Goal: Information Seeking & Learning: Understand process/instructions

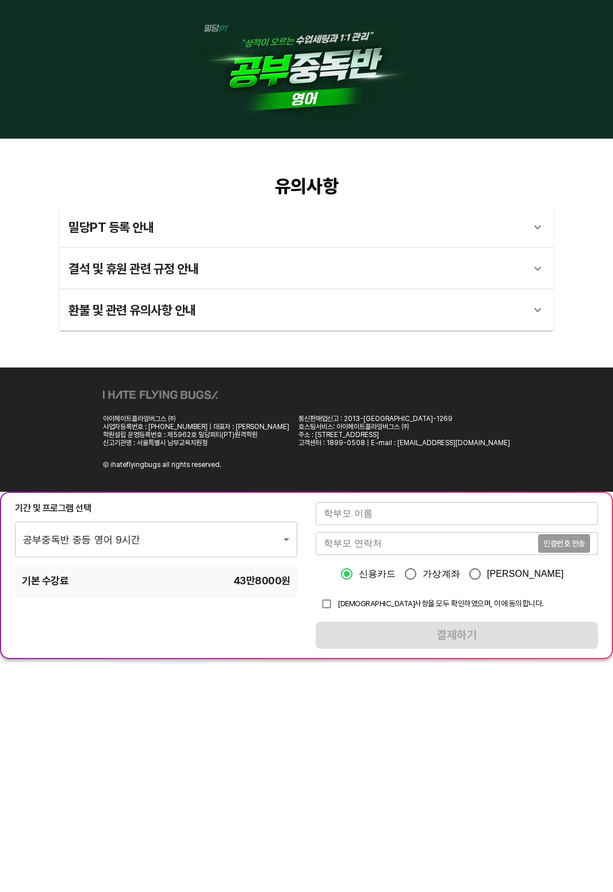
click at [199, 270] on div "결석 및 휴원 관련 규정 안내" at bounding box center [295, 269] width 455 height 28
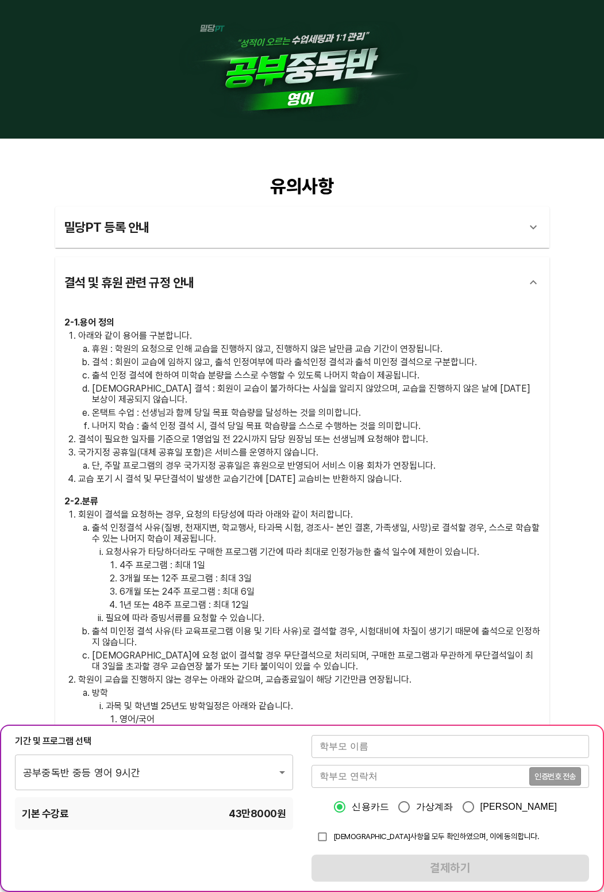
click at [187, 223] on div "밀당PT 등록 안내" at bounding box center [291, 227] width 455 height 28
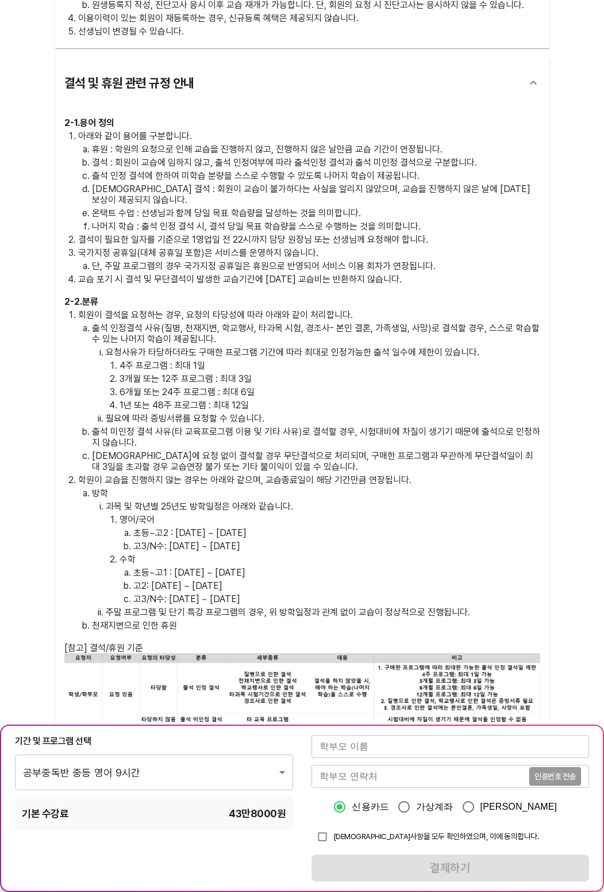
scroll to position [920, 0]
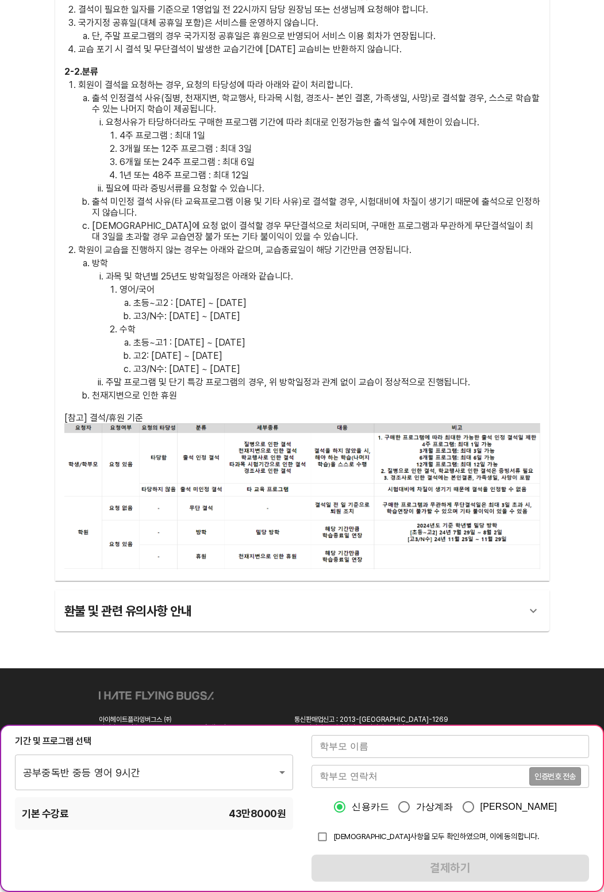
click at [183, 597] on div "환불 및 관련 유의사항 안내" at bounding box center [291, 611] width 455 height 28
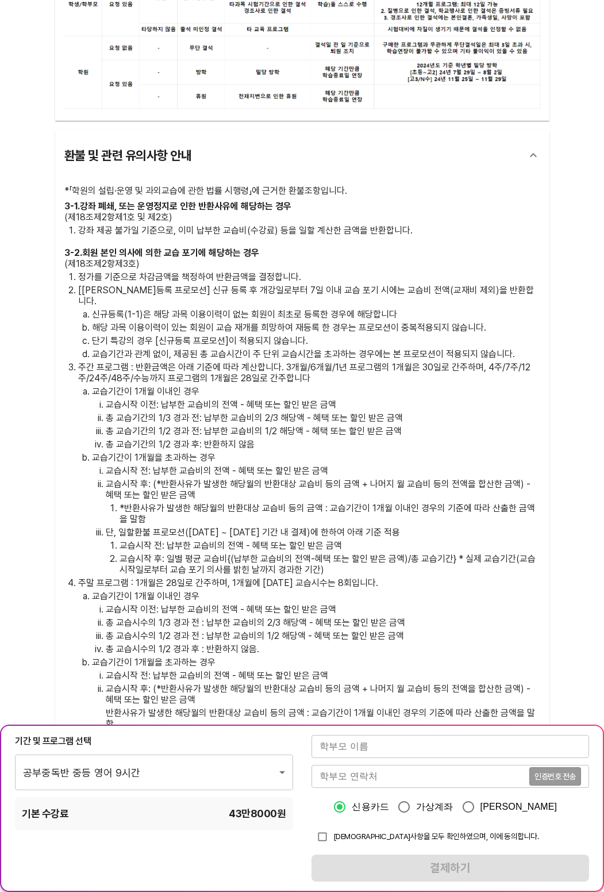
scroll to position [1553, 0]
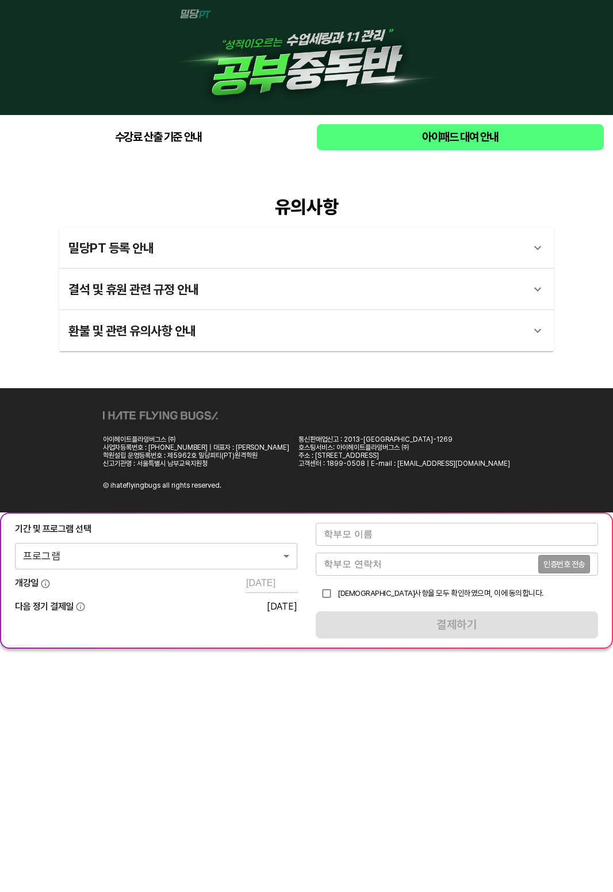
click at [185, 146] on button "수강료 산출 기준 안내" at bounding box center [158, 137] width 298 height 26
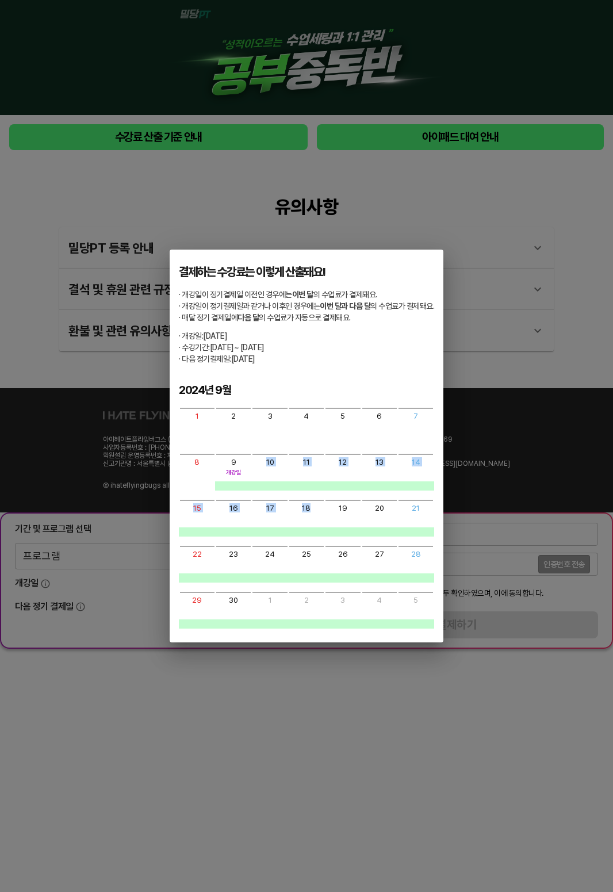
drag, startPoint x: 237, startPoint y: 484, endPoint x: 323, endPoint y: 522, distance: 93.9
click at [323, 522] on div "1 2 3 4 5 6 7 8 9 개강일 10 11 12 13 14 15 16 17 18 19 20 21 22 23 24 25 26 27 28 …" at bounding box center [306, 518] width 255 height 221
click at [323, 523] on div "18" at bounding box center [306, 518] width 36 height 37
drag, startPoint x: 242, startPoint y: 320, endPoint x: 274, endPoint y: 365, distance: 54.7
click at [274, 364] on div "결제하는 수강료는 이렇게 산출돼요! · 개강일이 정기결제일 이전인 경우에는 이번 달 의 수업료가 결제돼요. · 개강일이 정기결제일과 같거나 이…" at bounding box center [307, 446] width 274 height 392
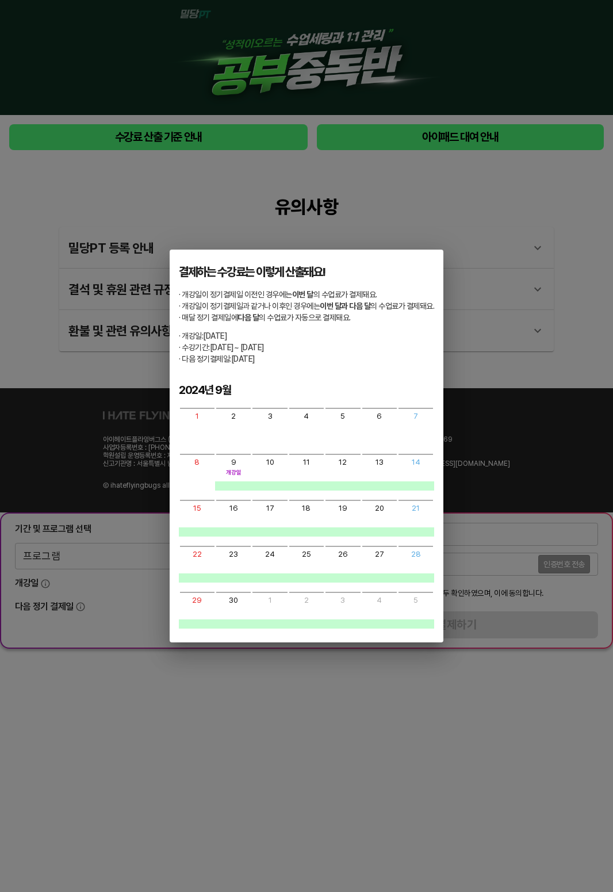
click at [275, 366] on div "결제하는 수강료는 이렇게 산출돼요! · 개강일이 정기결제일 이전인 경우에는 이번 달 의 수업료가 결제돼요. · 개강일이 정기결제일과 같거나 이…" at bounding box center [307, 446] width 274 height 392
click at [427, 148] on div "결제하는 수강료는 이렇게 산출돼요! · 개강일이 정기결제일 이전인 경우에는 이번 달 의 수업료가 결제돼요. · 개강일이 정기결제일과 같거나 이…" at bounding box center [306, 446] width 613 height 892
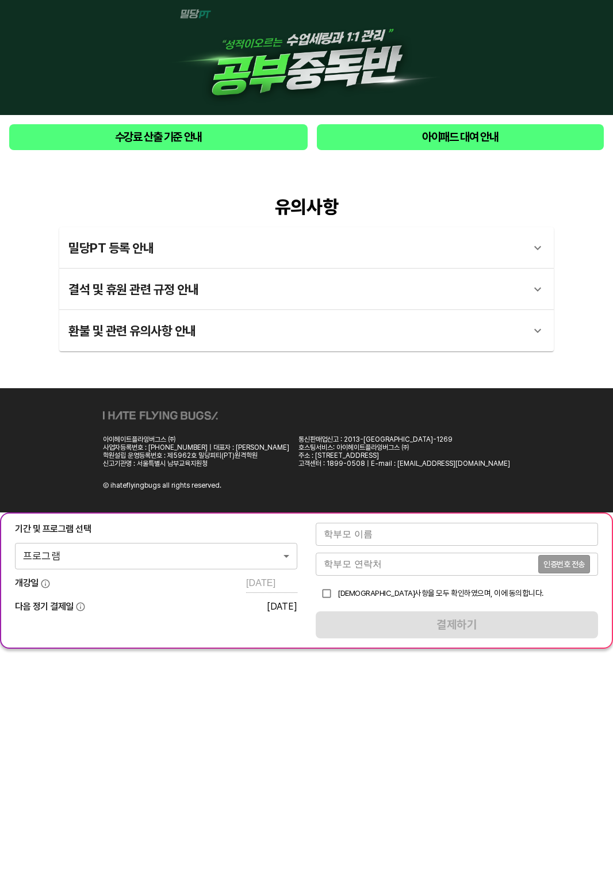
click at [453, 135] on span "아이패드 대여 안내" at bounding box center [460, 137] width 269 height 17
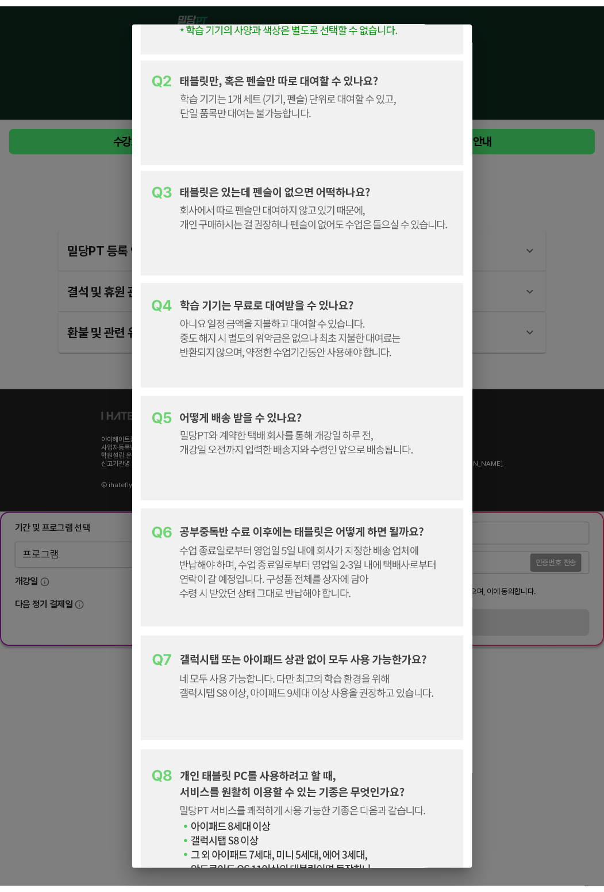
scroll to position [628, 0]
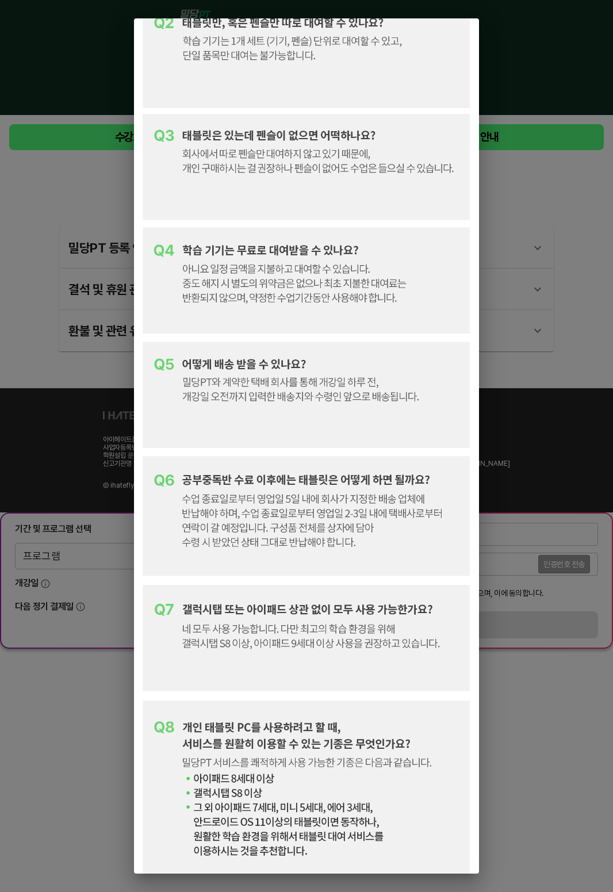
click at [116, 663] on div at bounding box center [306, 446] width 613 height 892
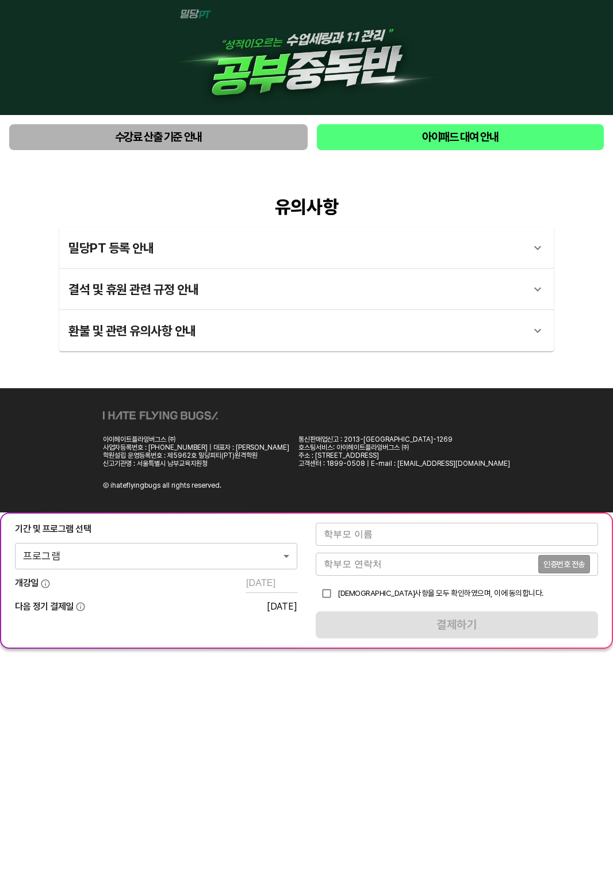
click at [160, 141] on span "수강료 산출 기준 안내" at bounding box center [158, 137] width 280 height 17
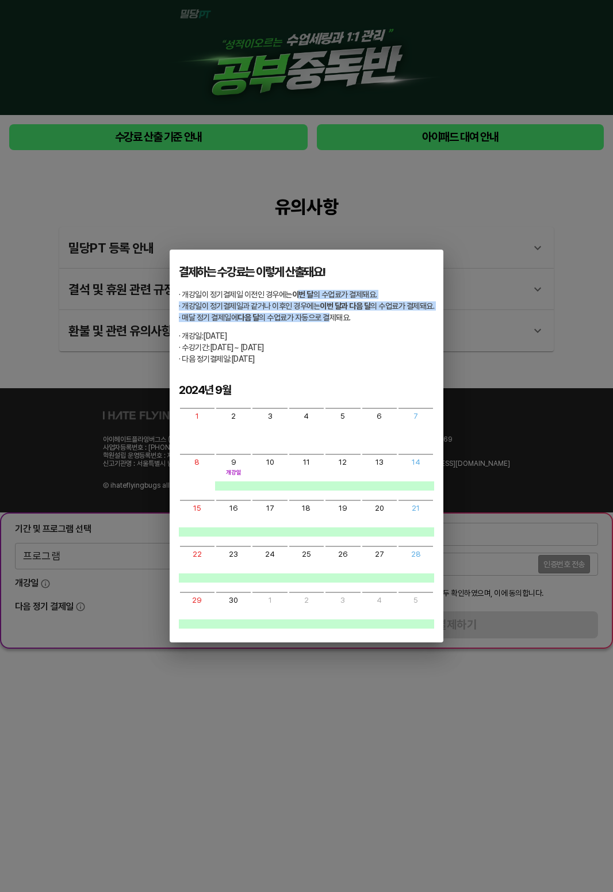
drag, startPoint x: 298, startPoint y: 294, endPoint x: 330, endPoint y: 320, distance: 40.5
click at [330, 320] on div "· 개강일이 정기결제일 이전인 경우에는 이번 달 의 수업료가 결제돼요. · 개강일이 정기결제일과 같거나 이후인 경우에는 이번 달과 다음 달 의…" at bounding box center [306, 306] width 255 height 32
click at [335, 331] on span "· 개강일: [DATE]" at bounding box center [306, 335] width 255 height 9
click at [303, 485] on div at bounding box center [306, 485] width 36 height 9
drag, startPoint x: 313, startPoint y: 536, endPoint x: 313, endPoint y: 576, distance: 39.7
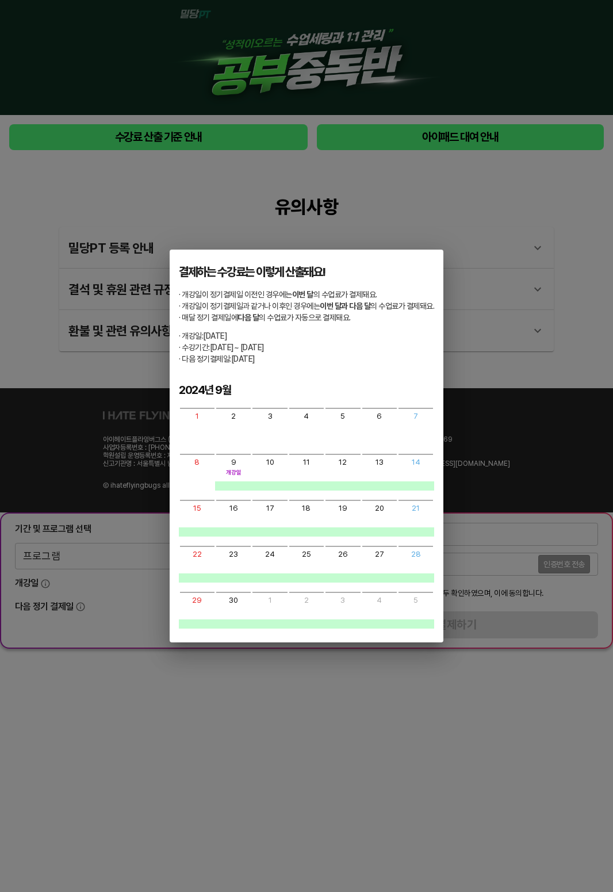
click at [313, 538] on div "1 2 3 4 5 6 7 8 9 개강일 10 11 12 13 14 15 16 17 18 19 20 21 22 23 24 25 26 27 28 …" at bounding box center [306, 518] width 255 height 221
drag, startPoint x: 313, startPoint y: 586, endPoint x: 219, endPoint y: 599, distance: 95.2
click at [313, 587] on div "1 2 3 4 5 6 7 8 9 개강일 10 11 12 13 14 15 16 17 18 19 20 21 22 23 24 25 26 27 28 …" at bounding box center [306, 518] width 255 height 221
drag, startPoint x: 219, startPoint y: 599, endPoint x: 217, endPoint y: 489, distance: 109.9
click at [218, 589] on div "1 2 3 4 5 6 7 8 9 개강일 10 11 12 13 14 15 16 17 18 19 20 21 22 23 24 25 26 27 28 …" at bounding box center [306, 518] width 255 height 221
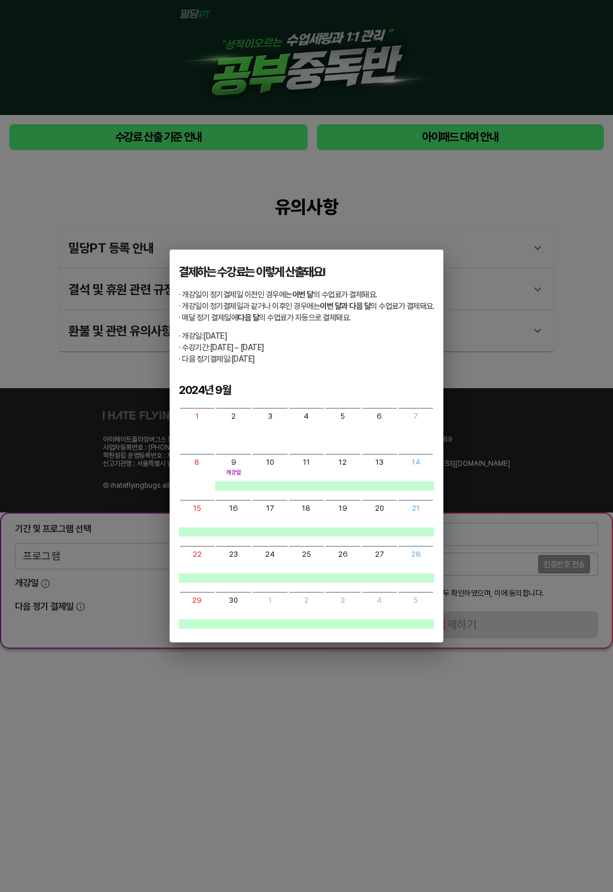
drag, startPoint x: 217, startPoint y: 489, endPoint x: 309, endPoint y: 508, distance: 94.4
click at [217, 489] on div at bounding box center [233, 485] width 36 height 9
click at [309, 508] on div "18" at bounding box center [306, 507] width 9 height 9
click at [348, 536] on div "1 2 3 4 5 6 7 8 9 개강일 10 11 12 13 14 15 16 17 18 19 20 21 22 23 24 25 26 27 28 …" at bounding box center [306, 518] width 255 height 221
drag, startPoint x: 214, startPoint y: 489, endPoint x: 222, endPoint y: 453, distance: 36.4
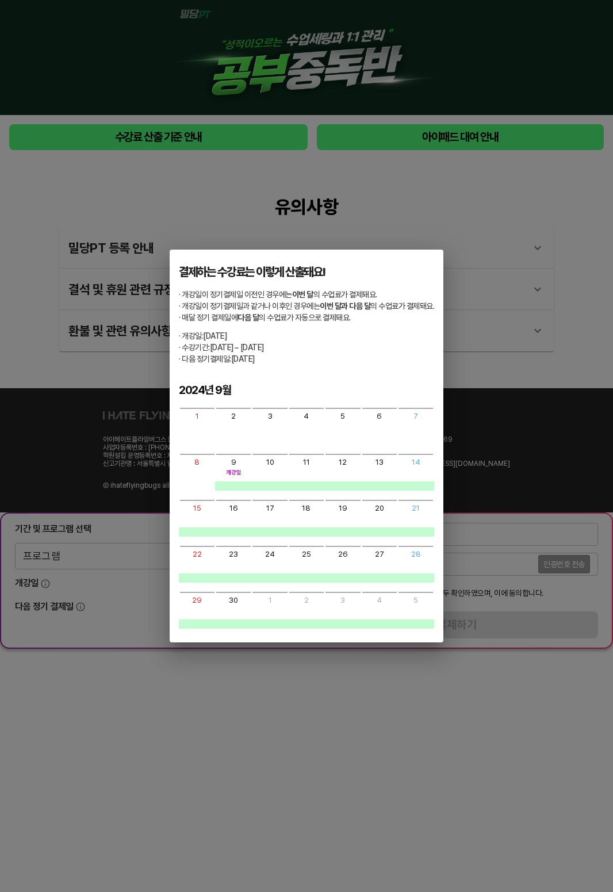
click at [215, 488] on div at bounding box center [233, 485] width 36 height 9
click at [222, 453] on div "1 2 3 4 5 6 7 8 9 개강일 10 11 12 13 14 15 16 17 18 19 20 21 22 23 24 25 26 27 28 …" at bounding box center [306, 518] width 255 height 221
click at [305, 482] on div at bounding box center [306, 485] width 36 height 9
click at [306, 484] on div at bounding box center [306, 485] width 36 height 9
click at [243, 406] on div "2024년 9월 1 2 3 4 5 6 7 8 9 개강일 10 11 12 13 14 15 16 17 18 19 20 21 22 23 24 25 …" at bounding box center [306, 505] width 255 height 247
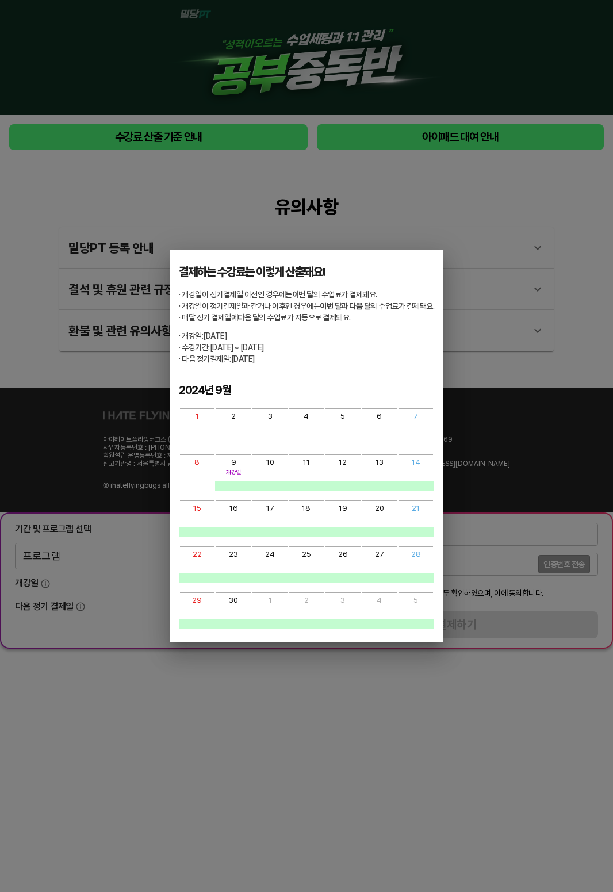
drag, startPoint x: 242, startPoint y: 394, endPoint x: 307, endPoint y: 424, distance: 71.8
click at [247, 397] on div "2024년 9월" at bounding box center [306, 390] width 255 height 17
click at [307, 424] on div "4" at bounding box center [306, 426] width 36 height 37
click at [365, 456] on div "13" at bounding box center [379, 461] width 36 height 15
click at [352, 497] on div "1 2 3 4 5 6 7 8 9 개강일 10 11 12 13 14 15 16 17 18 19 20 21 22 23 24 25 26 27 28 …" at bounding box center [306, 518] width 255 height 221
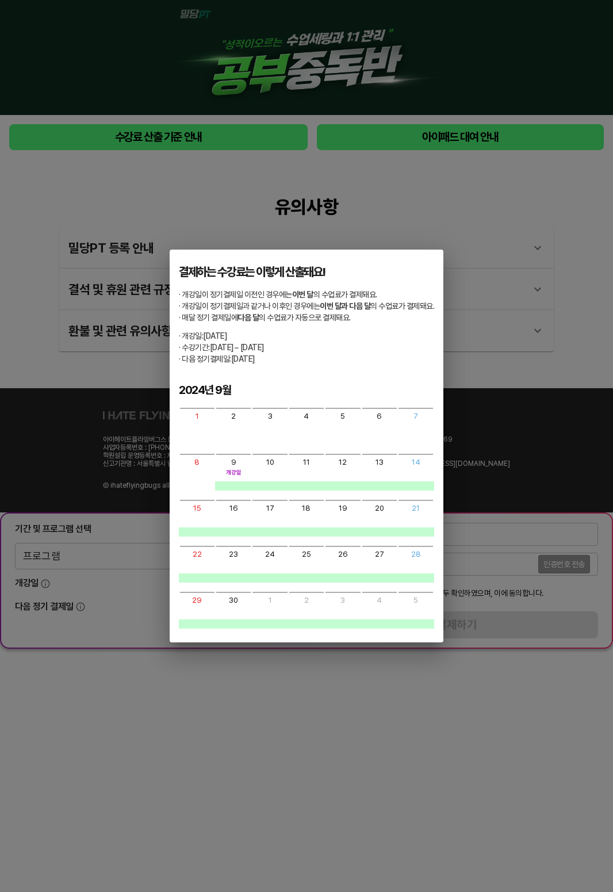
click at [347, 503] on div "19" at bounding box center [343, 507] width 9 height 9
drag, startPoint x: 347, startPoint y: 507, endPoint x: 341, endPoint y: 508, distance: 5.9
click at [346, 507] on div "19" at bounding box center [343, 507] width 9 height 9
drag, startPoint x: 339, startPoint y: 508, endPoint x: 348, endPoint y: 553, distance: 46.3
click at [348, 553] on div "1 2 3 4 5 6 7 8 9 개강일 10 11 12 13 14 15 16 17 18 19 20 21 22 23 24 25 26 27 28 …" at bounding box center [306, 518] width 255 height 221
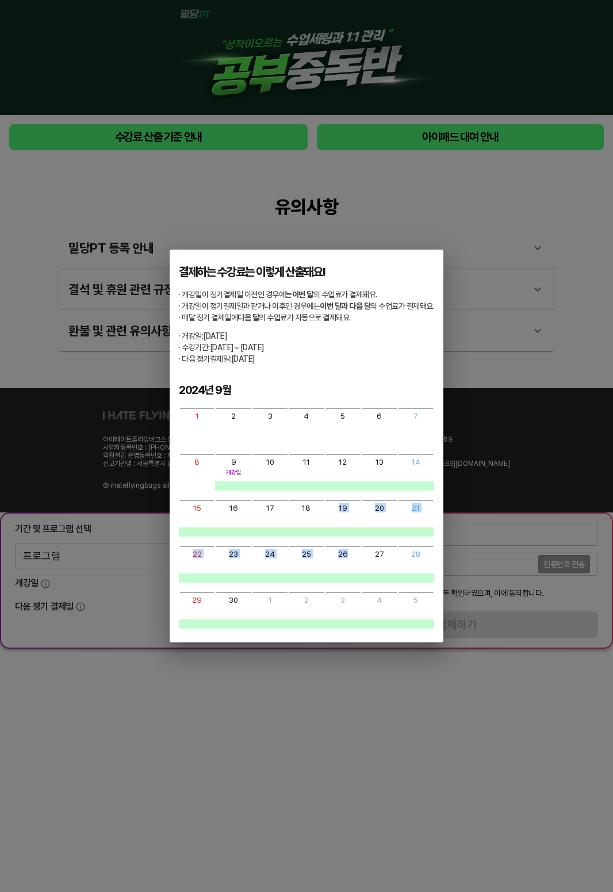
click at [348, 554] on div "26" at bounding box center [343, 553] width 36 height 15
click at [349, 533] on div at bounding box center [343, 531] width 36 height 9
click at [349, 531] on div at bounding box center [343, 531] width 36 height 9
drag, startPoint x: 227, startPoint y: 462, endPoint x: 305, endPoint y: 562, distance: 127.8
click at [304, 561] on div "1 2 3 4 5 6 7 8 9 개강일 10 11 12 13 14 15 16 17 18 19 20 21 22 23 24 25 26 27 28 …" at bounding box center [306, 518] width 255 height 221
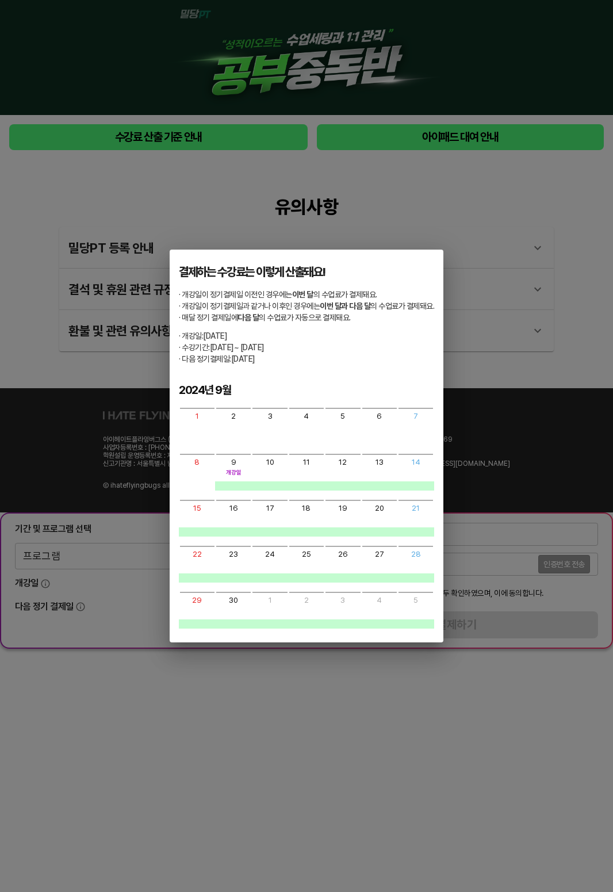
click at [305, 562] on div "25" at bounding box center [306, 564] width 36 height 37
drag, startPoint x: 227, startPoint y: 335, endPoint x: 326, endPoint y: 363, distance: 102.7
click at [326, 363] on div "· 개강일: [DATE] · 수강기간: [DATE] ~ [DATE] · 다음 정기결제일: [DATE]" at bounding box center [306, 347] width 255 height 32
click at [326, 363] on span "· 다음 정기결제일: [DATE]" at bounding box center [306, 358] width 255 height 9
click at [282, 622] on div at bounding box center [270, 623] width 36 height 9
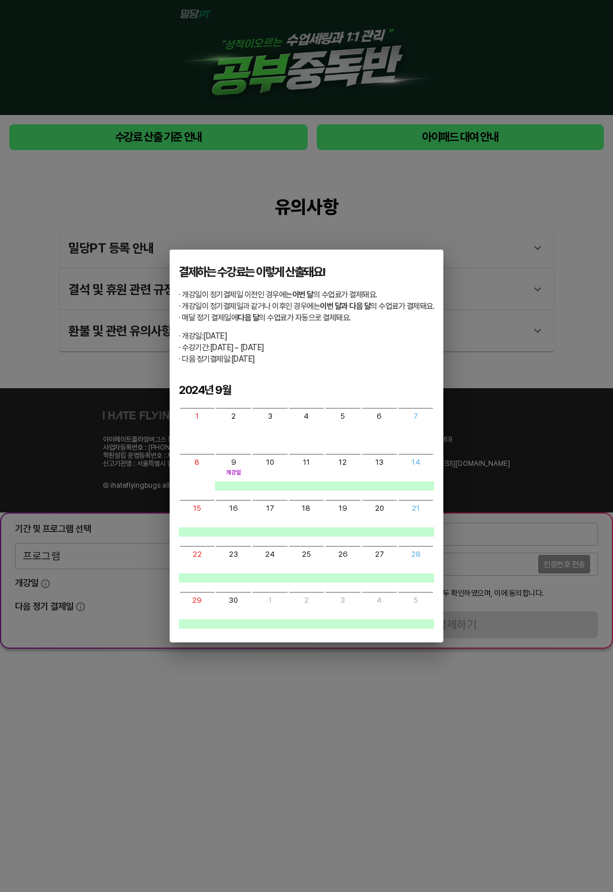
drag, startPoint x: 183, startPoint y: 589, endPoint x: 209, endPoint y: 530, distance: 65.2
click at [185, 577] on div "1 2 3 4 5 6 7 8 9 개강일 10 11 12 13 14 15 16 17 18 19 20 21 22 23 24 25 26 27 28 …" at bounding box center [306, 518] width 255 height 221
click at [229, 503] on div "16" at bounding box center [233, 507] width 9 height 9
click at [321, 588] on div "1 2 3 4 5 6 7 8 9 개강일 10 11 12 13 14 15 16 17 18 19 20 21 22 23 24 25 26 27 28 …" at bounding box center [306, 518] width 255 height 221
drag, startPoint x: 331, startPoint y: 620, endPoint x: 407, endPoint y: 615, distance: 76.1
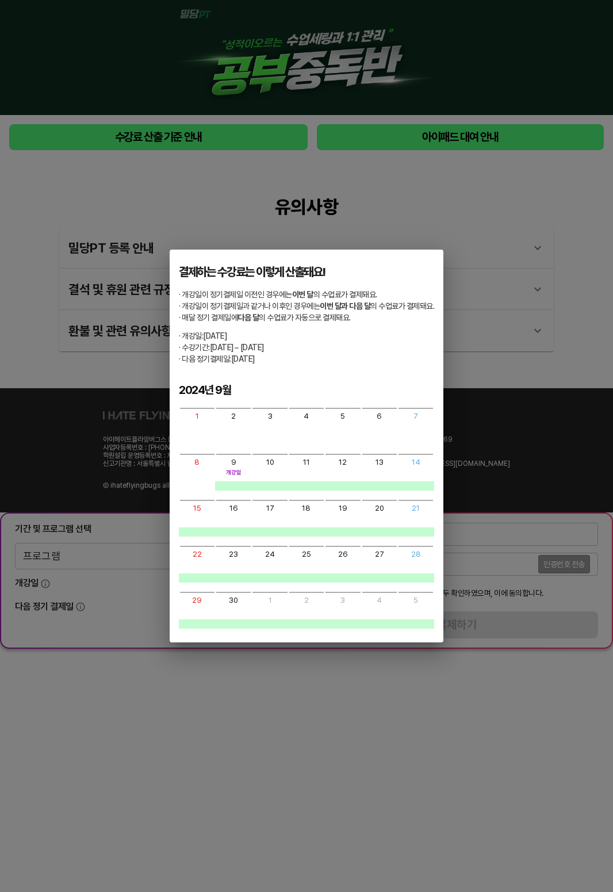
click at [340, 619] on div at bounding box center [343, 623] width 36 height 9
drag, startPoint x: 407, startPoint y: 615, endPoint x: 400, endPoint y: 552, distance: 63.6
click at [408, 600] on div "5" at bounding box center [416, 610] width 36 height 37
click at [394, 526] on div "20" at bounding box center [379, 518] width 36 height 37
drag, startPoint x: 306, startPoint y: 569, endPoint x: 304, endPoint y: 579, distance: 9.9
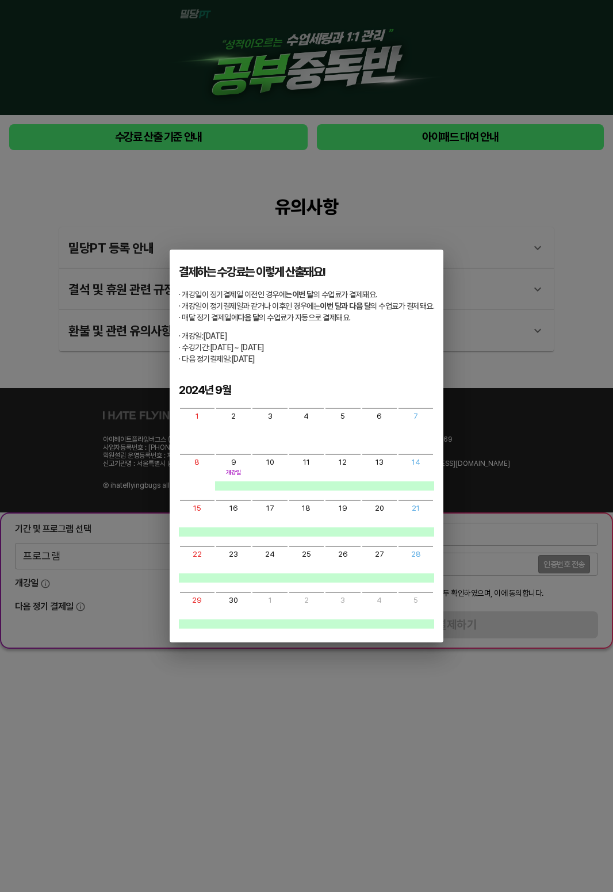
click at [304, 573] on div "25" at bounding box center [306, 564] width 36 height 37
click at [303, 725] on div "결제하는 수강료는 이렇게 산출돼요! · 개강일이 정기결제일 이전인 경우에는 이번 달 의 수업료가 결제돼요. · 개강일이 정기결제일과 같거나 이…" at bounding box center [306, 446] width 613 height 892
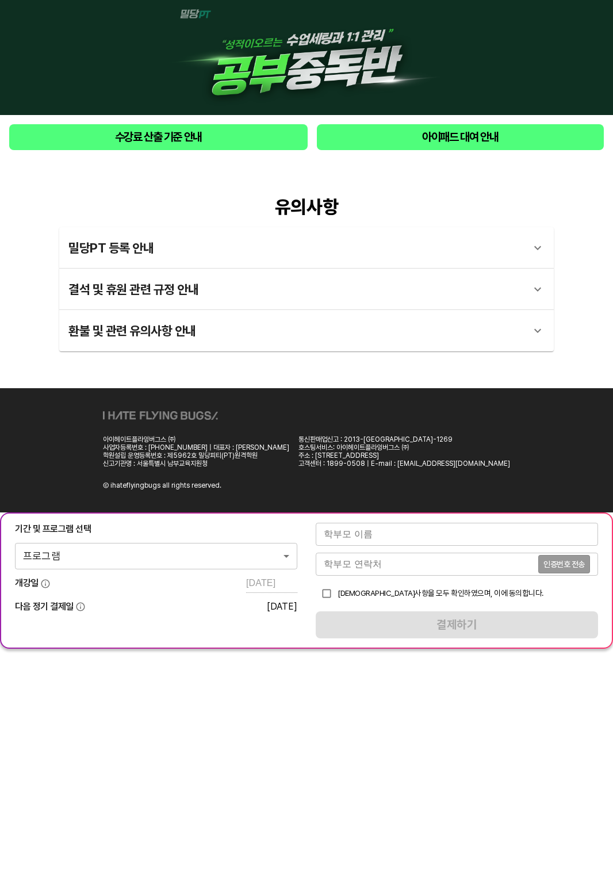
click at [109, 236] on div "밀당PT 등록 안내" at bounding box center [295, 248] width 455 height 28
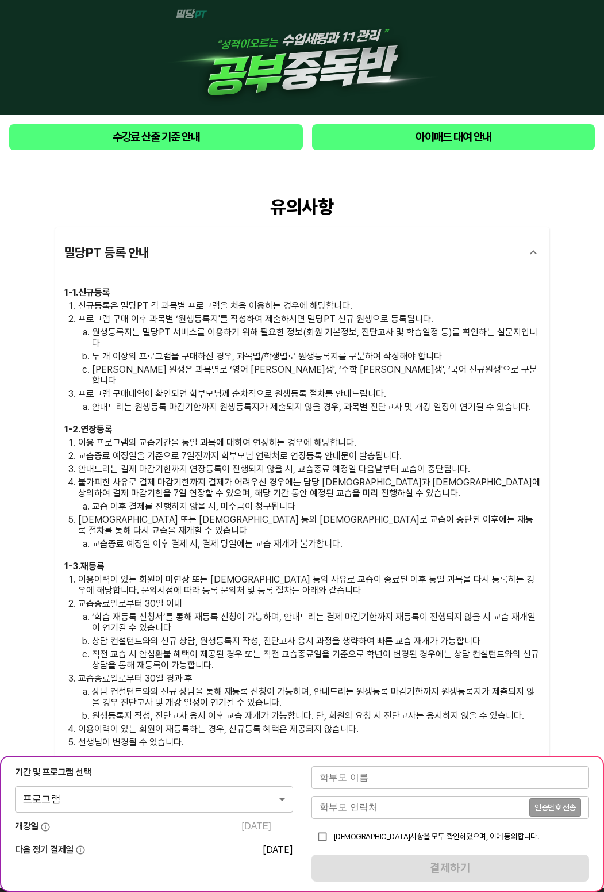
click at [188, 235] on div "밀당PT 등록 안내" at bounding box center [302, 252] width 495 height 51
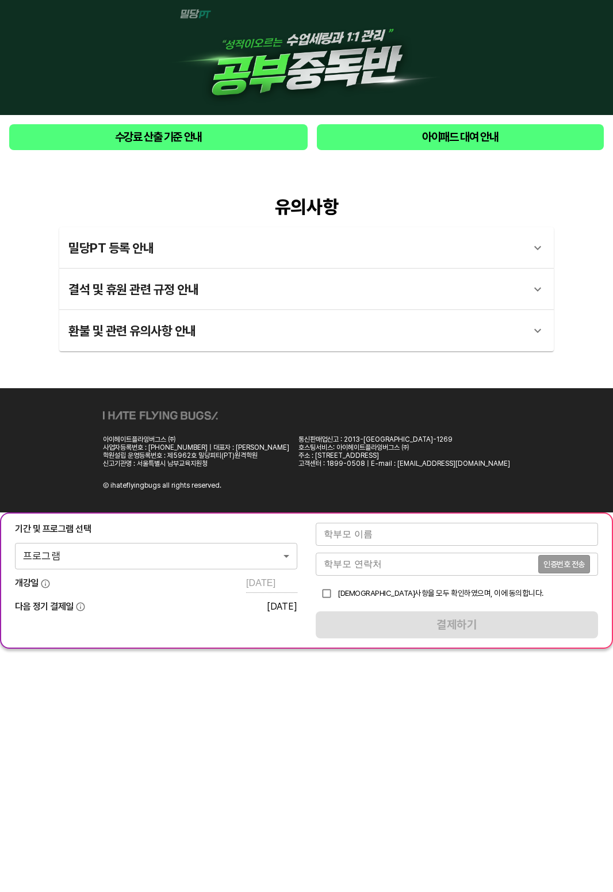
click at [188, 151] on div "수강료 산출 기준 안내 아이패드 대여 안내" at bounding box center [306, 137] width 613 height 44
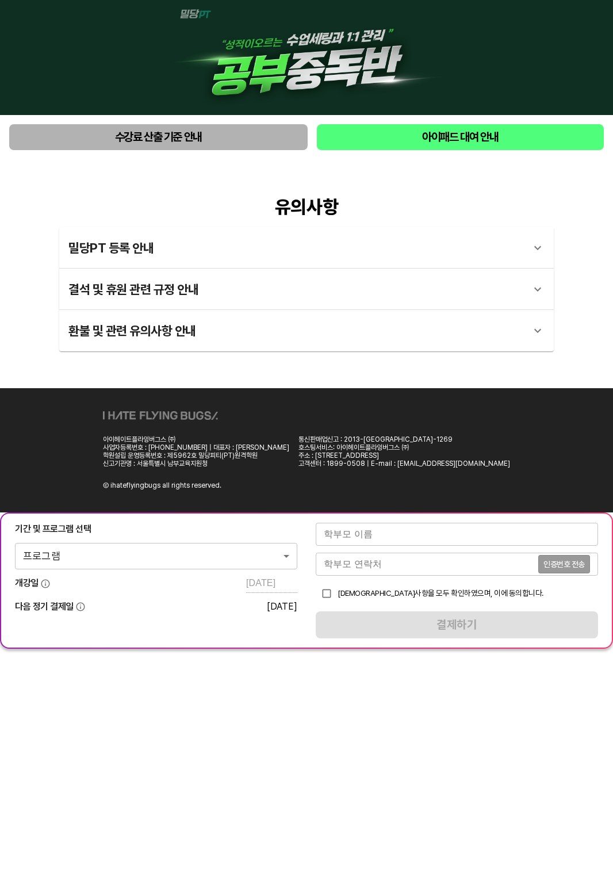
click at [166, 136] on span "수강료 산출 기준 안내" at bounding box center [158, 137] width 280 height 17
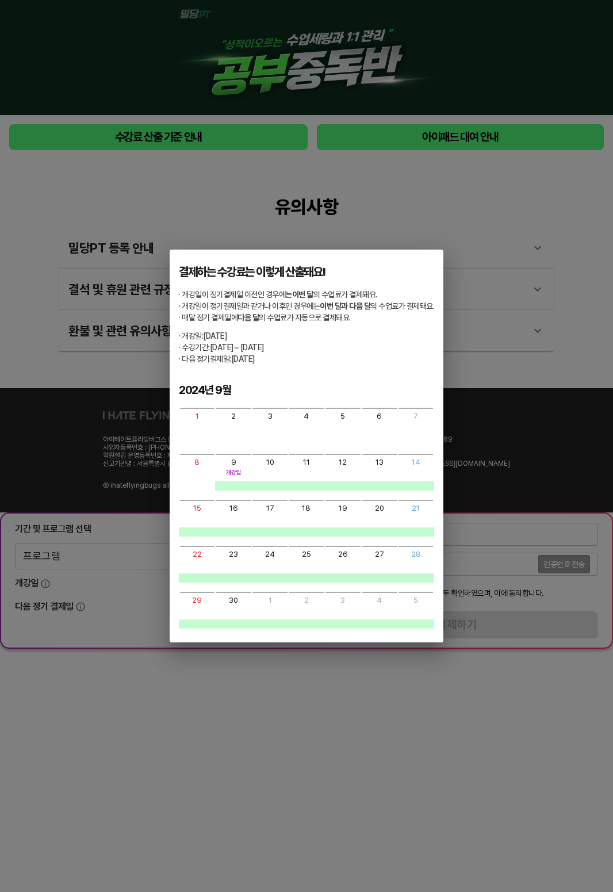
click at [351, 731] on div "결제하는 수강료는 이렇게 산출돼요! · 개강일이 정기결제일 이전인 경우에는 이번 달 의 수업료가 결제돼요. · 개강일이 정기결제일과 같거나 이…" at bounding box center [306, 446] width 613 height 892
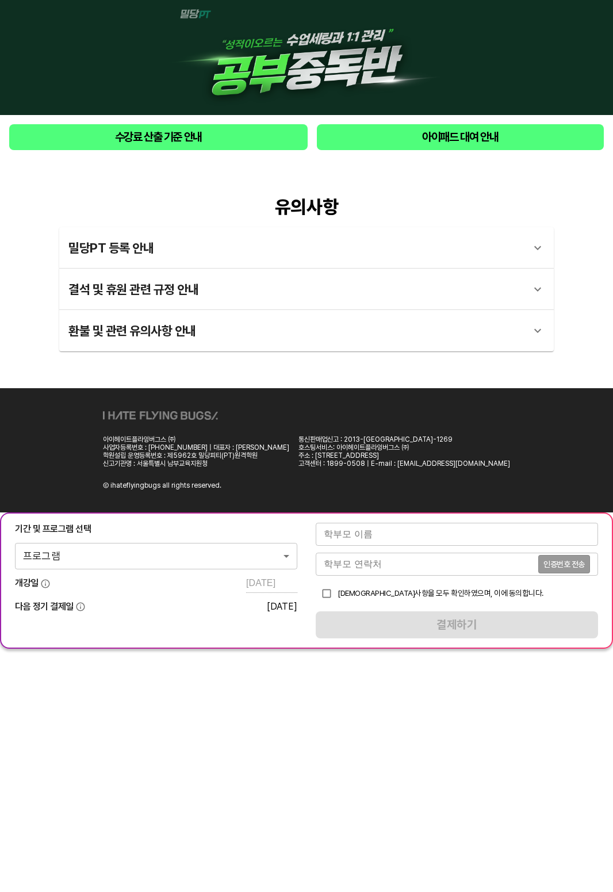
click at [195, 297] on div "결석 및 휴원 관련 규정 안내" at bounding box center [295, 289] width 455 height 28
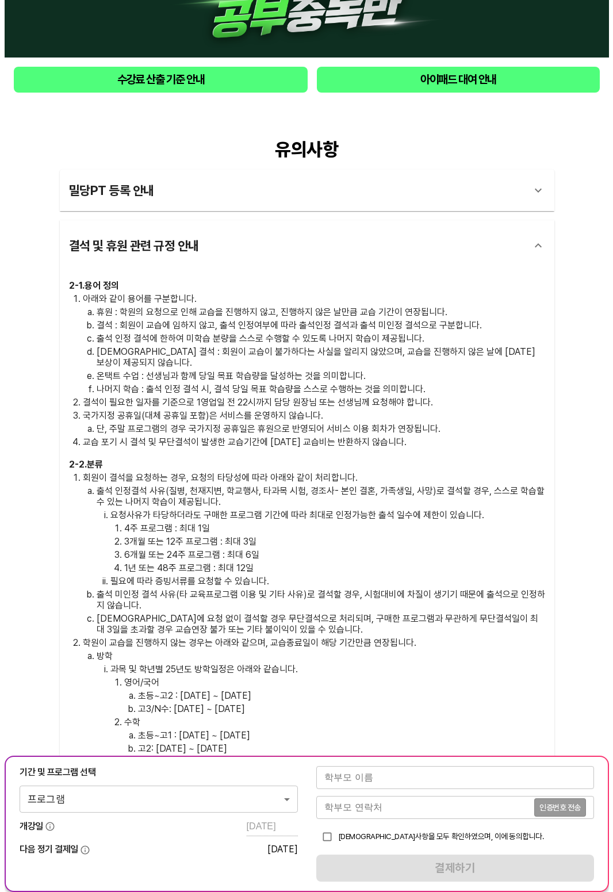
scroll to position [0, 0]
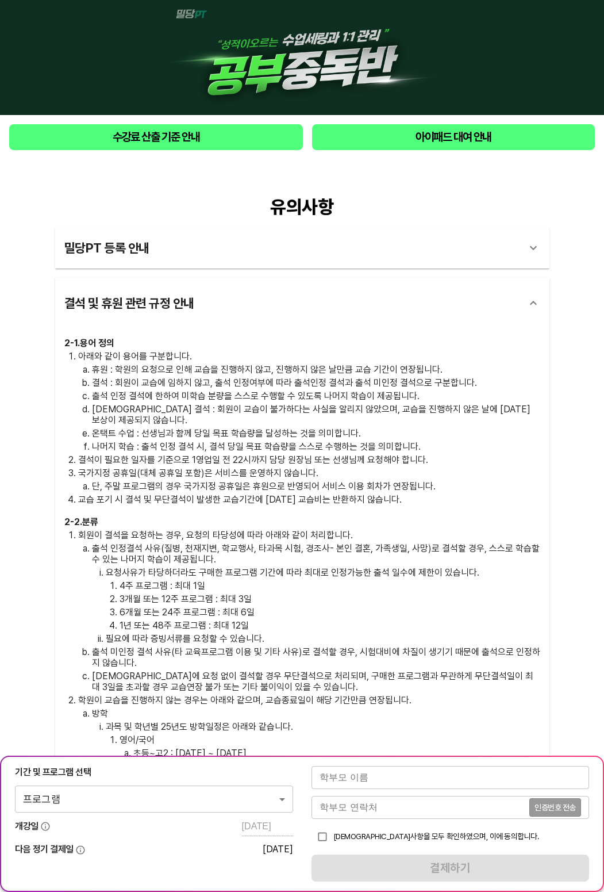
click at [230, 297] on div "결석 및 휴원 관련 규정 안내" at bounding box center [291, 303] width 455 height 28
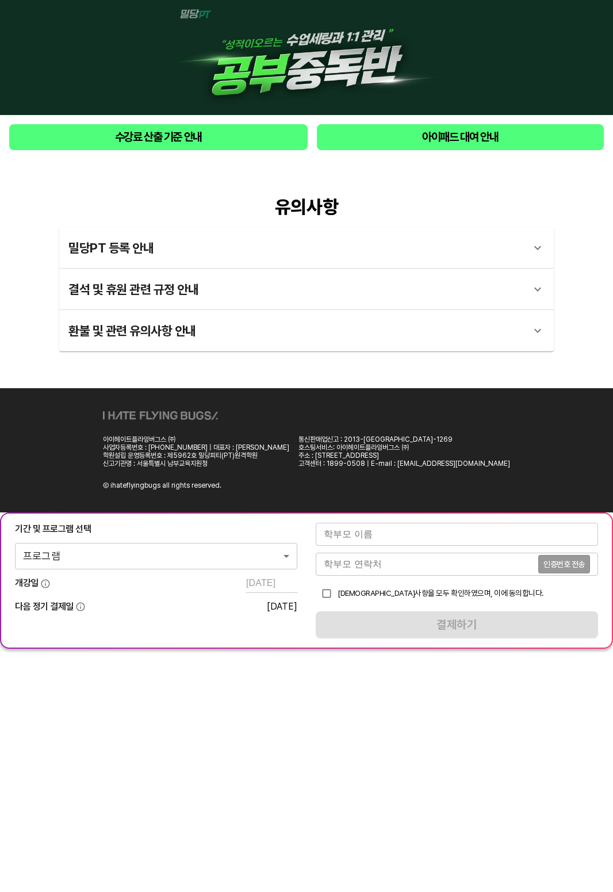
click at [260, 322] on div "환불 및 관련 유의사항 안내" at bounding box center [295, 331] width 455 height 28
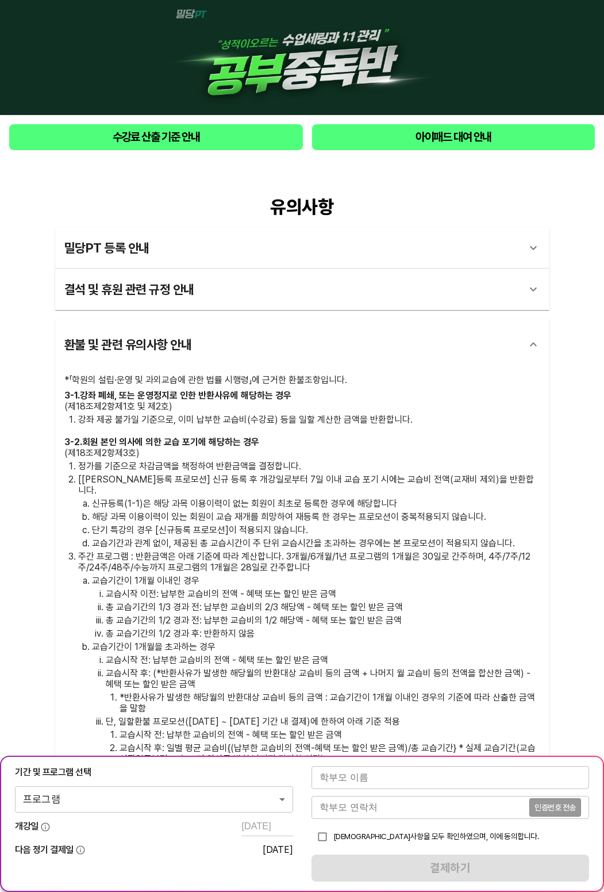
click at [384, 345] on div "환불 및 관련 유의사항 안내" at bounding box center [291, 345] width 455 height 28
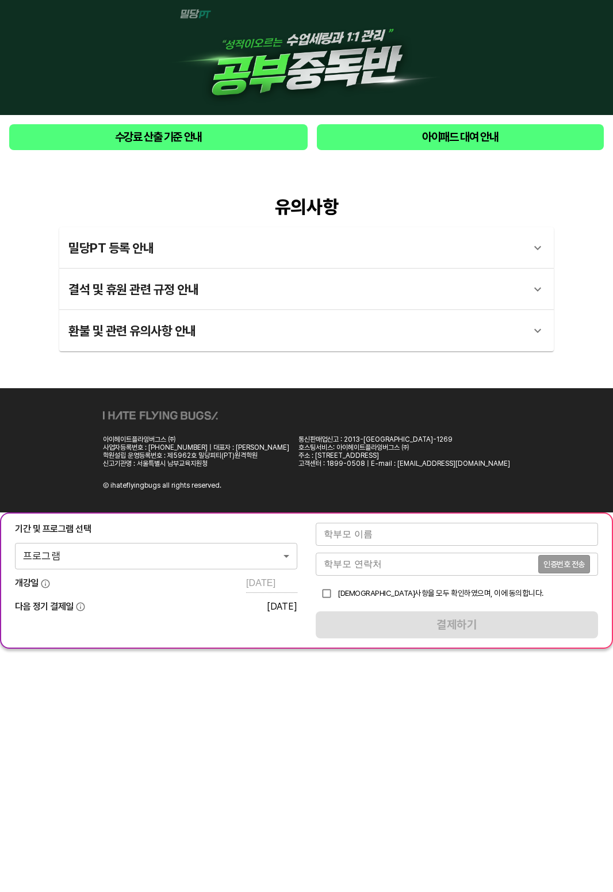
click at [180, 336] on div "환불 및 관련 유의사항 안내" at bounding box center [295, 331] width 455 height 28
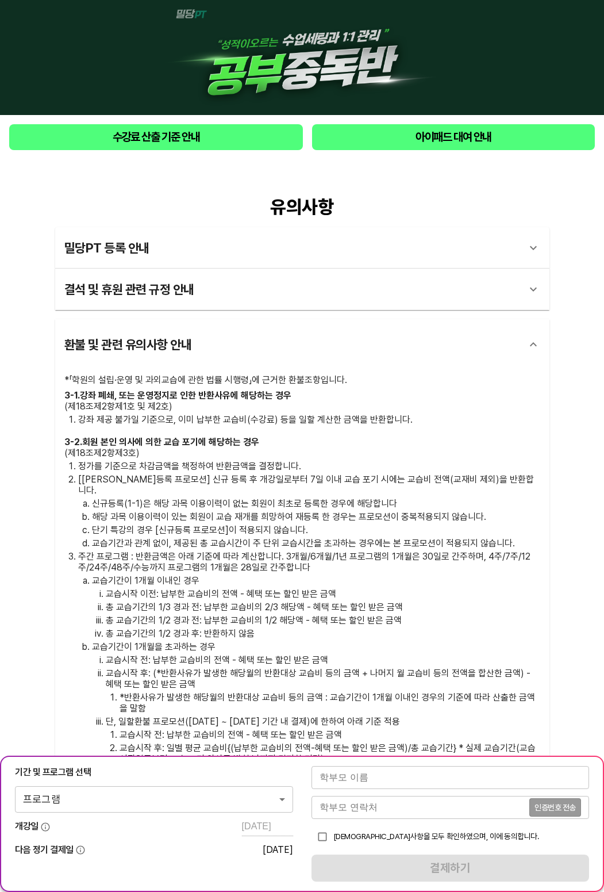
click at [198, 291] on div "결석 및 휴원 관련 규정 안내" at bounding box center [291, 289] width 455 height 28
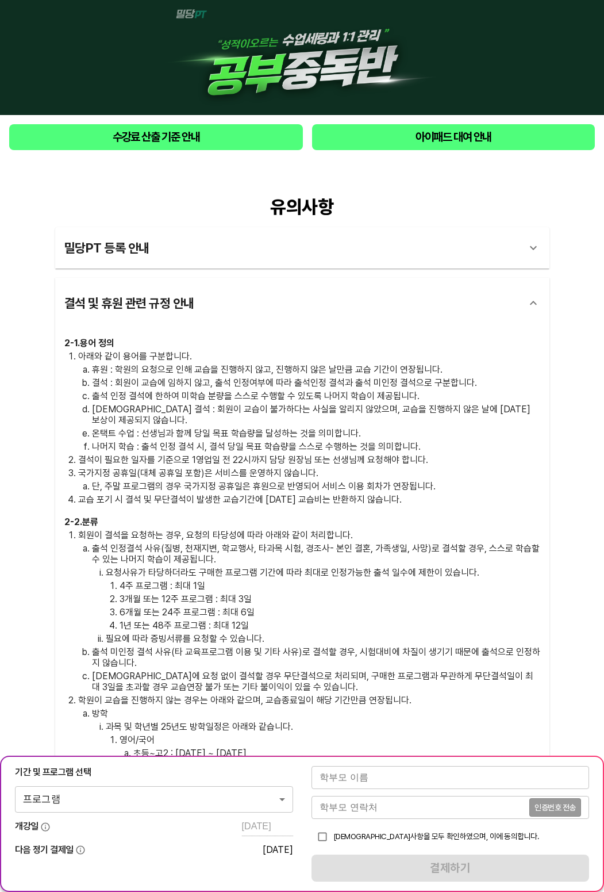
click at [198, 291] on div "결석 및 휴원 관련 규정 안내" at bounding box center [291, 303] width 455 height 28
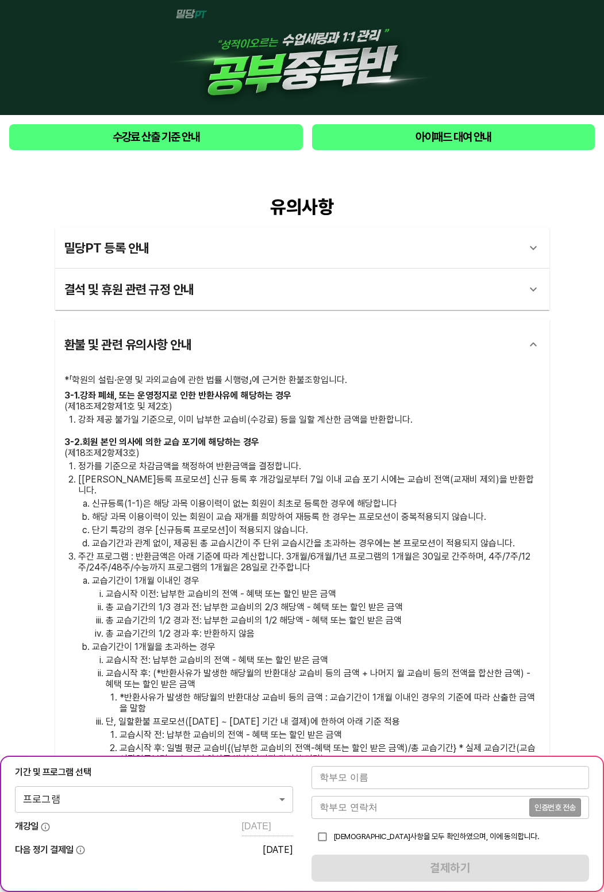
click at [204, 345] on div "환불 및 관련 유의사항 안내" at bounding box center [291, 345] width 455 height 28
